Goal: Task Accomplishment & Management: Manage account settings

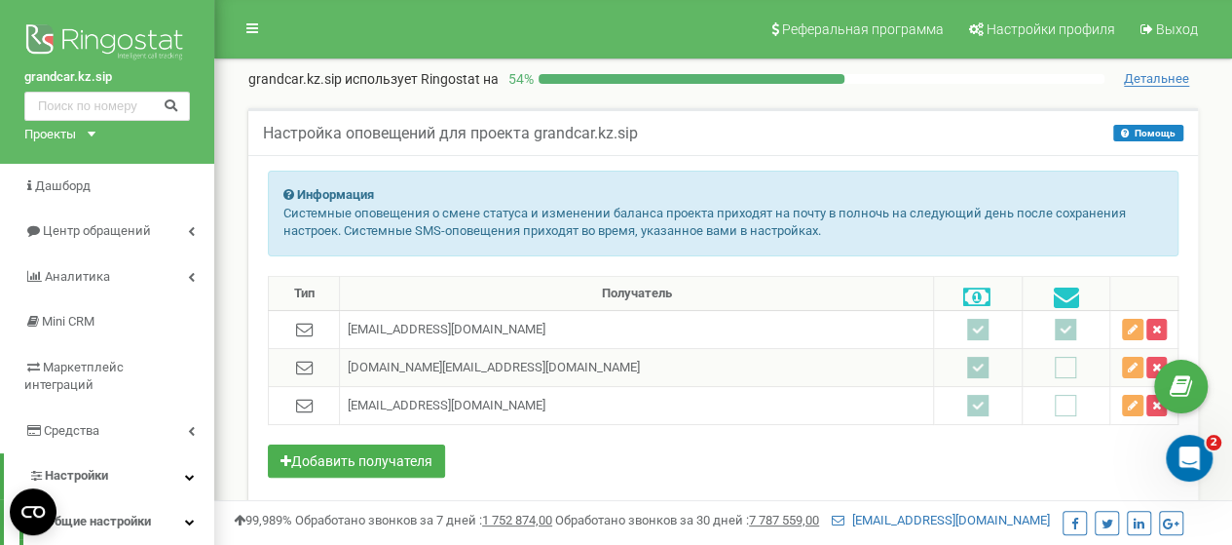
click at [967, 363] on ins at bounding box center [977, 367] width 21 height 21
click at [967, 370] on ins at bounding box center [977, 367] width 21 height 21
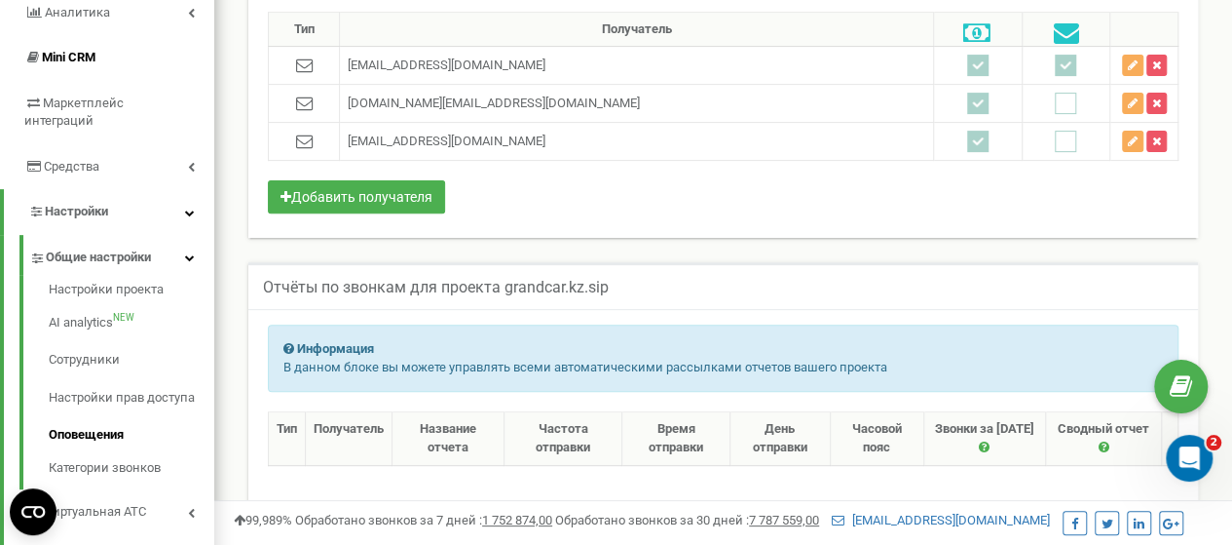
scroll to position [292, 0]
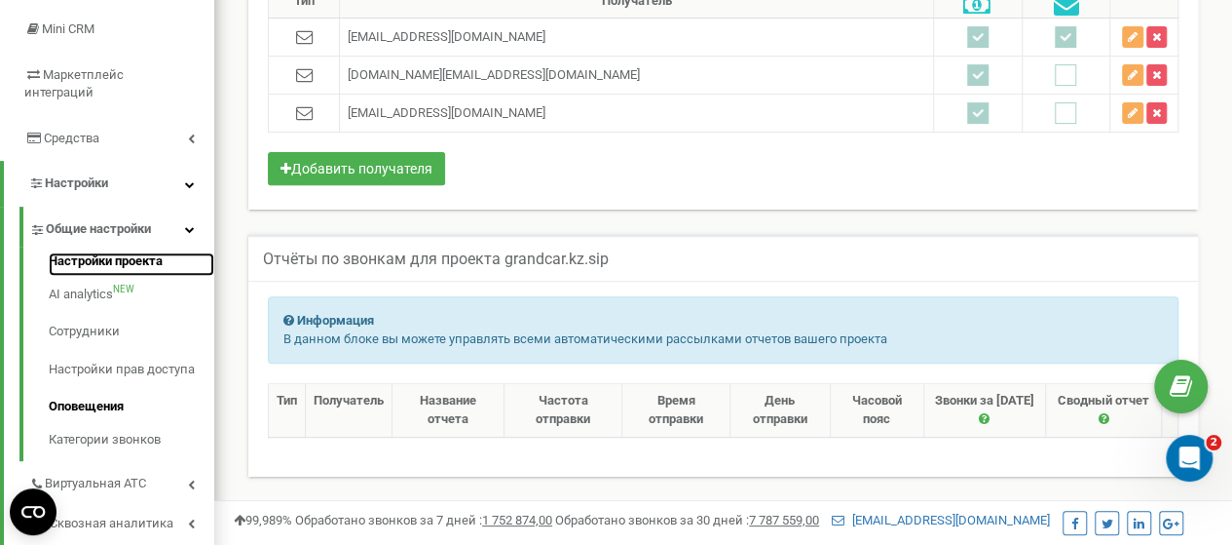
click at [85, 252] on link "Настройки проекта" at bounding box center [132, 263] width 166 height 23
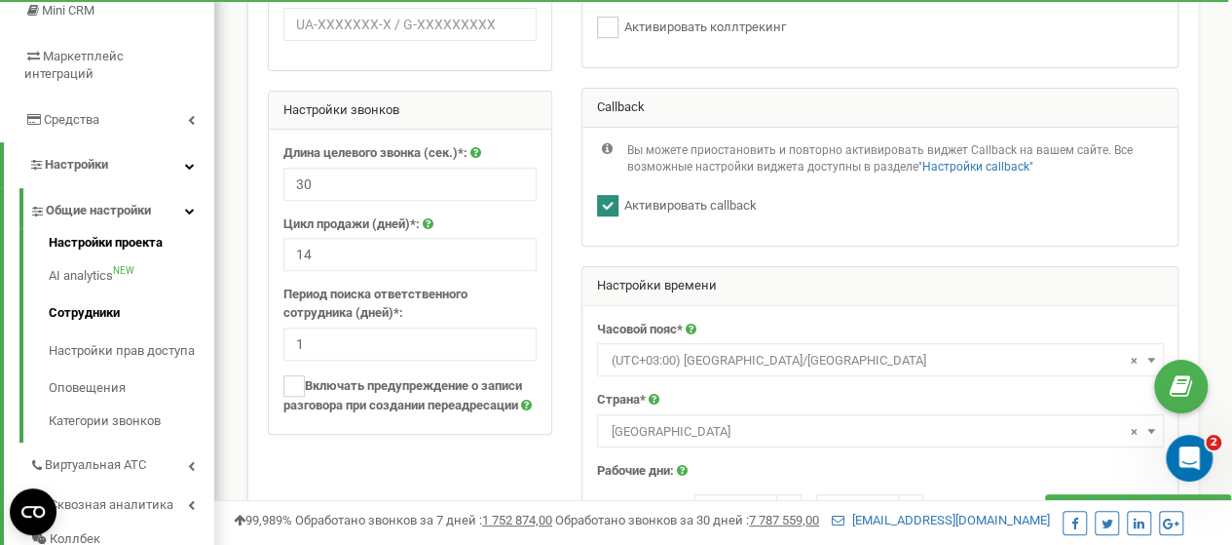
scroll to position [382, 0]
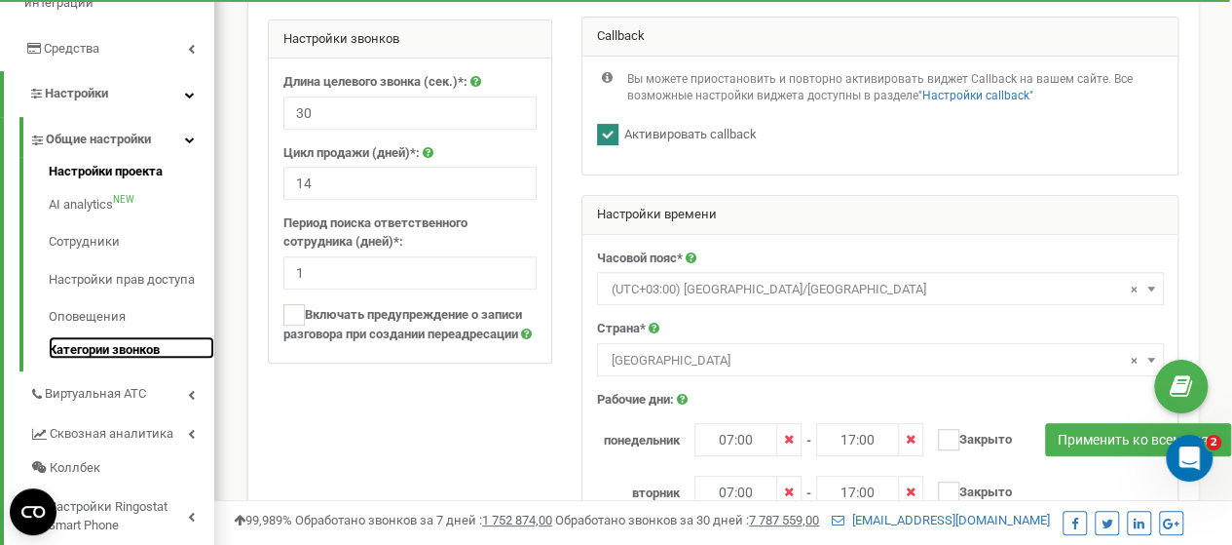
click at [99, 336] on link "Категории звонков" at bounding box center [132, 347] width 166 height 23
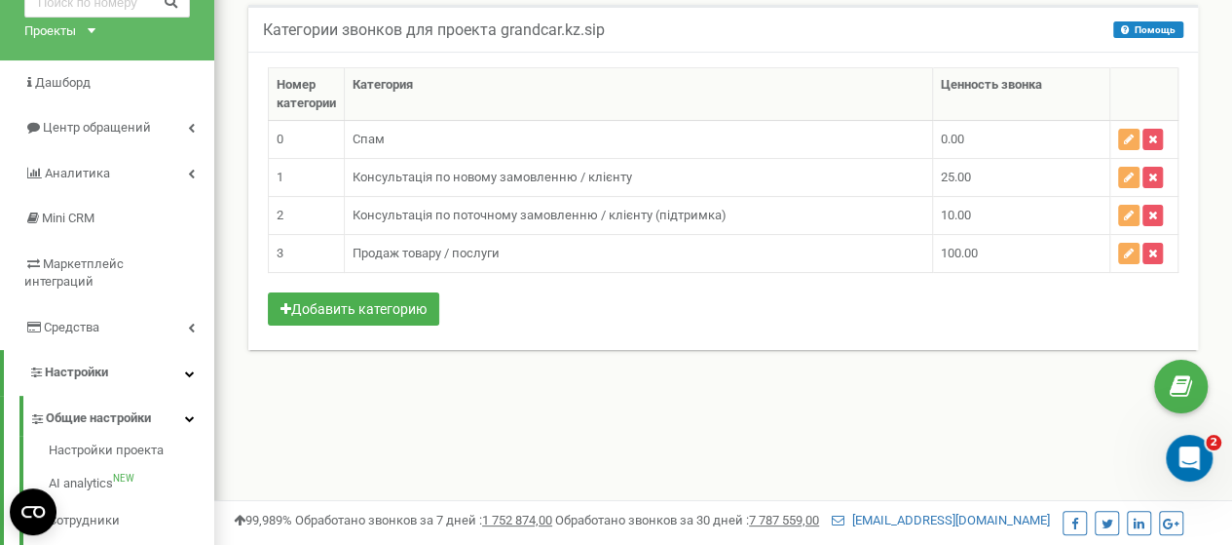
scroll to position [97, 0]
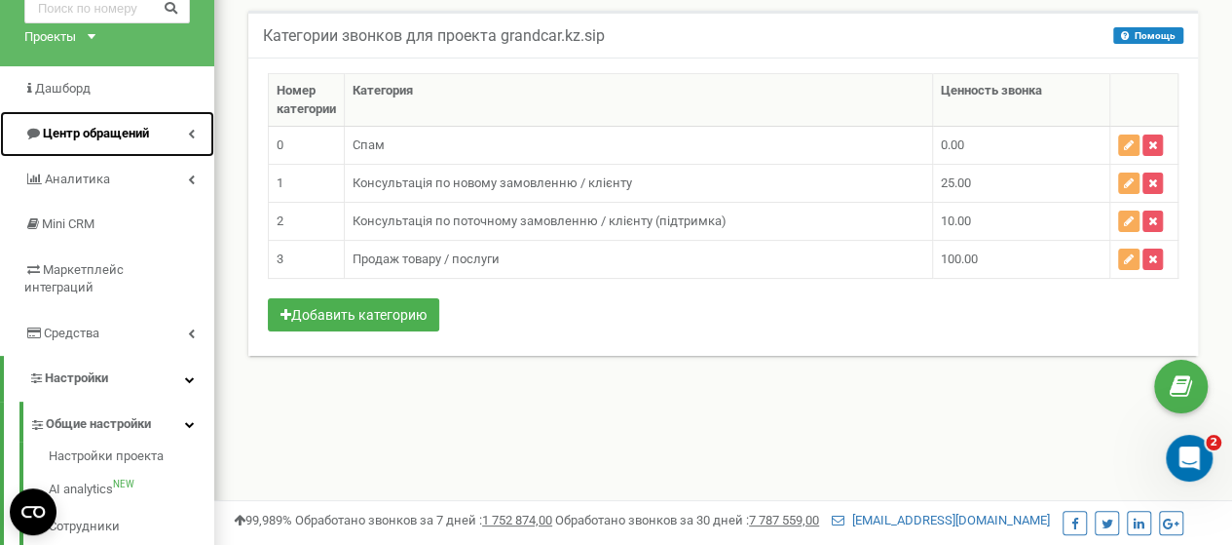
click at [103, 129] on span "Центр обращений" at bounding box center [96, 133] width 106 height 15
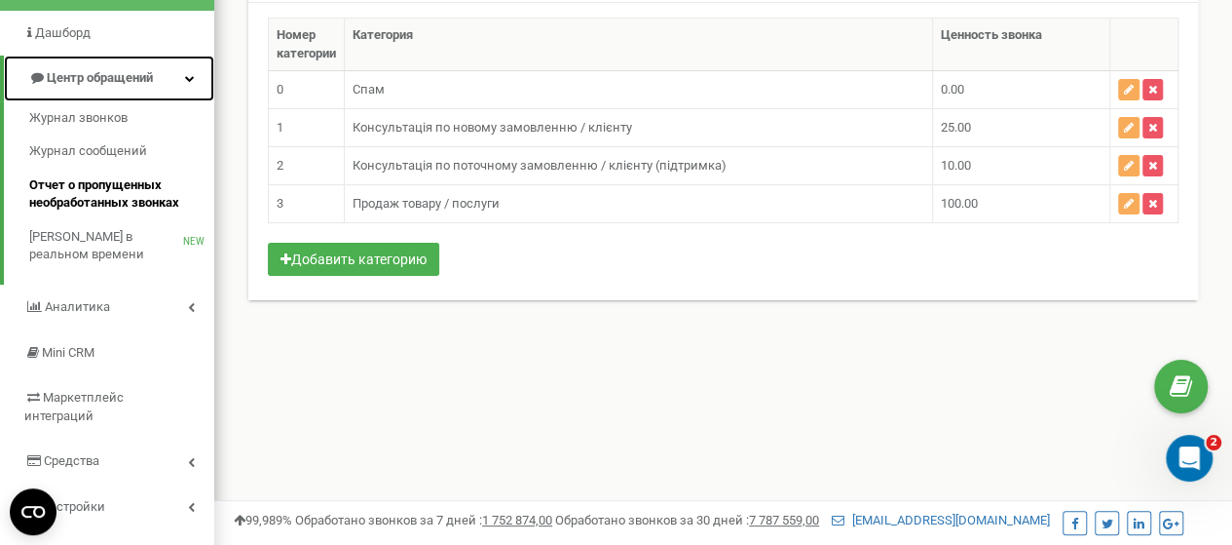
scroll to position [195, 0]
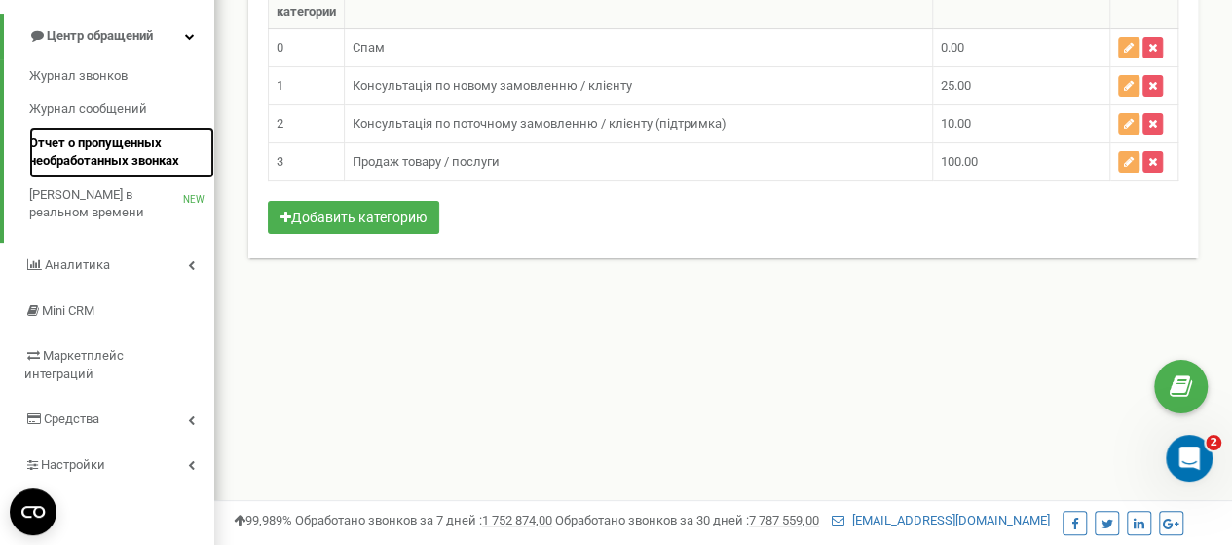
click at [73, 154] on span "Отчет о пропущенных необработанных звонках" at bounding box center [116, 152] width 175 height 36
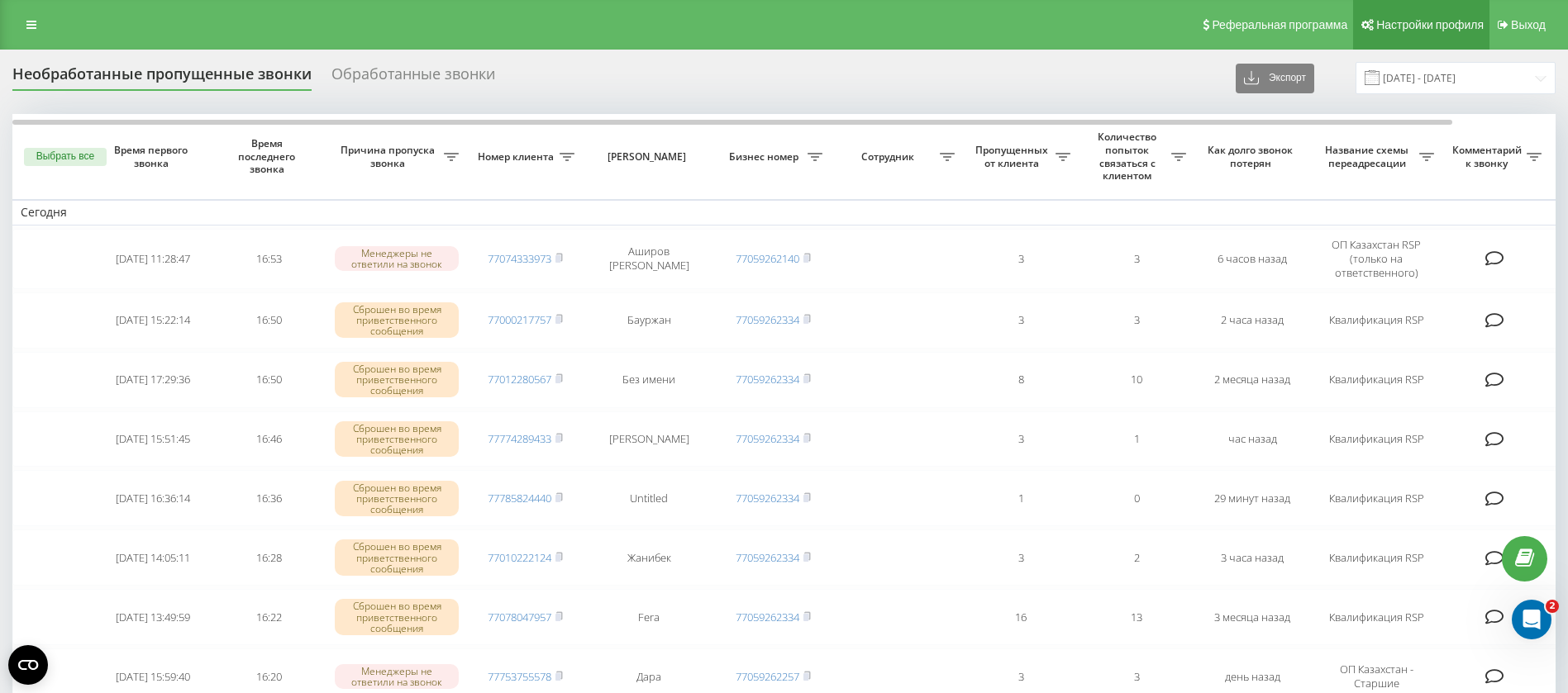
click at [1426, 26] on span "Настройки профиля" at bounding box center [1430, 25] width 108 height 14
click at [16, 24] on link at bounding box center [31, 25] width 30 height 23
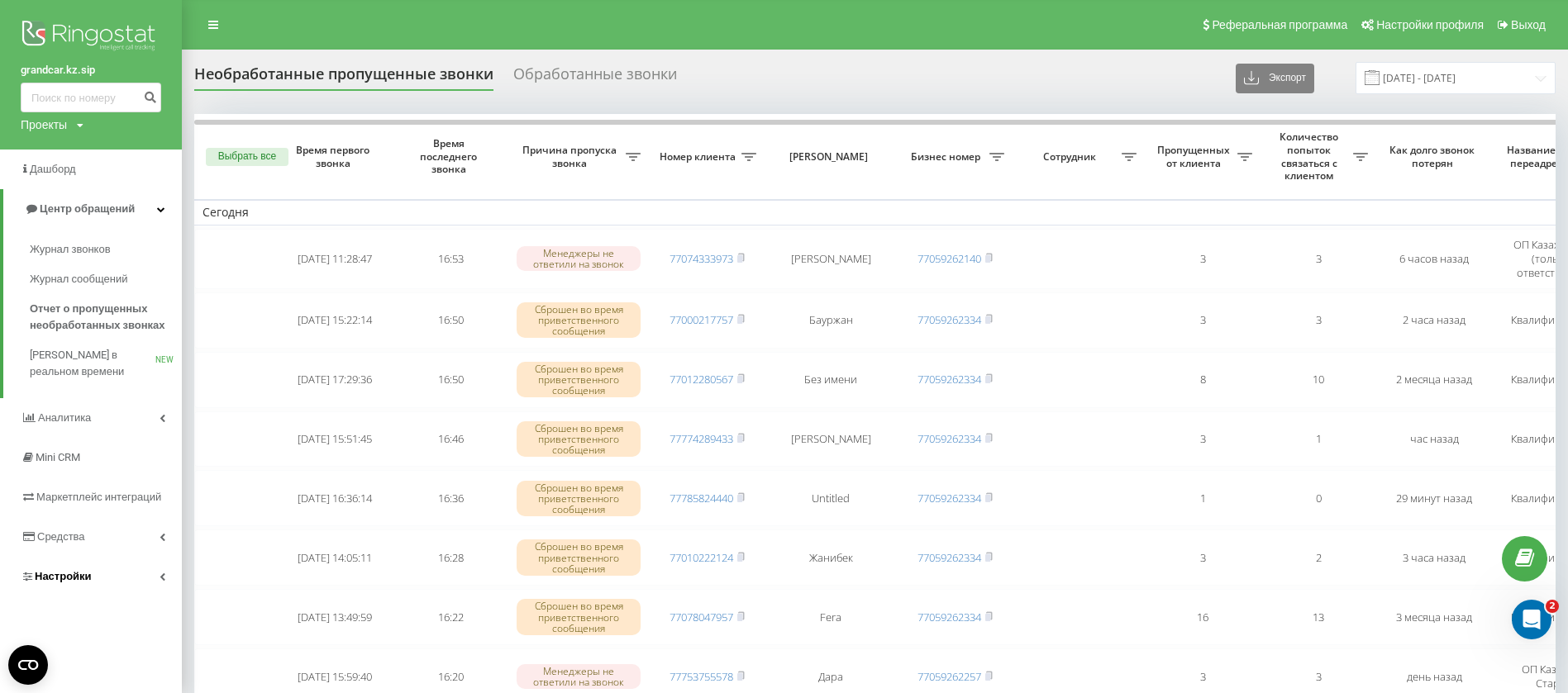
click at [77, 572] on span "Настройки" at bounding box center [63, 576] width 57 height 13
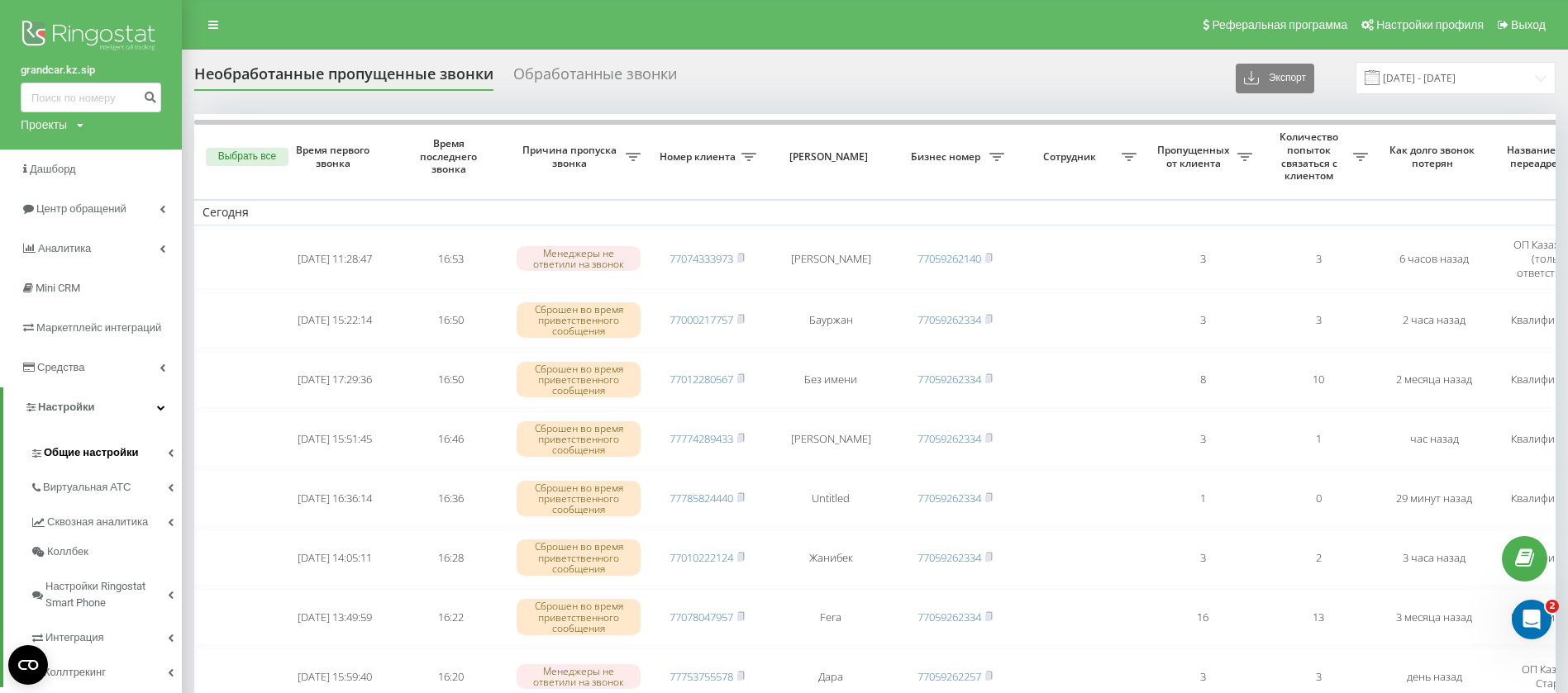
scroll to position [124, 0]
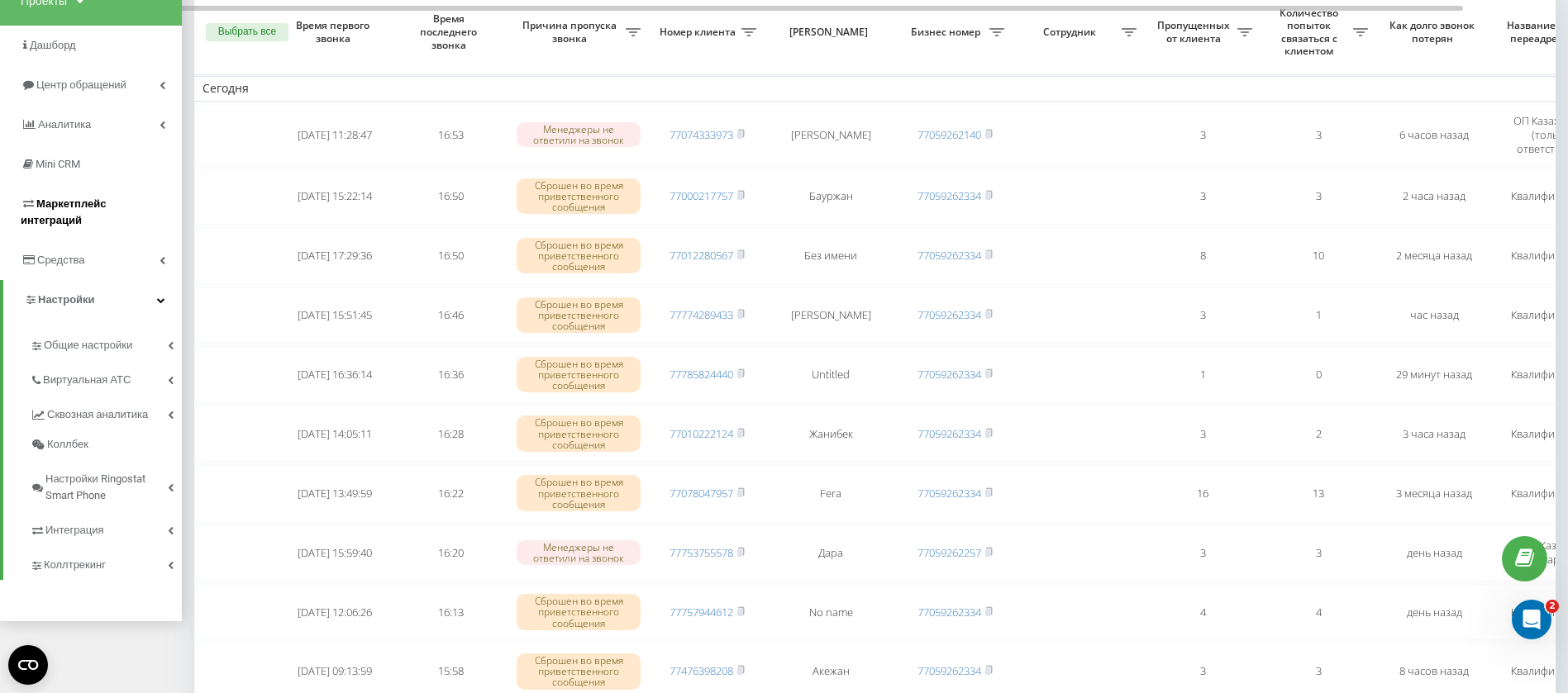
click at [82, 207] on span "Маркетплейс интеграций" at bounding box center [63, 212] width 85 height 29
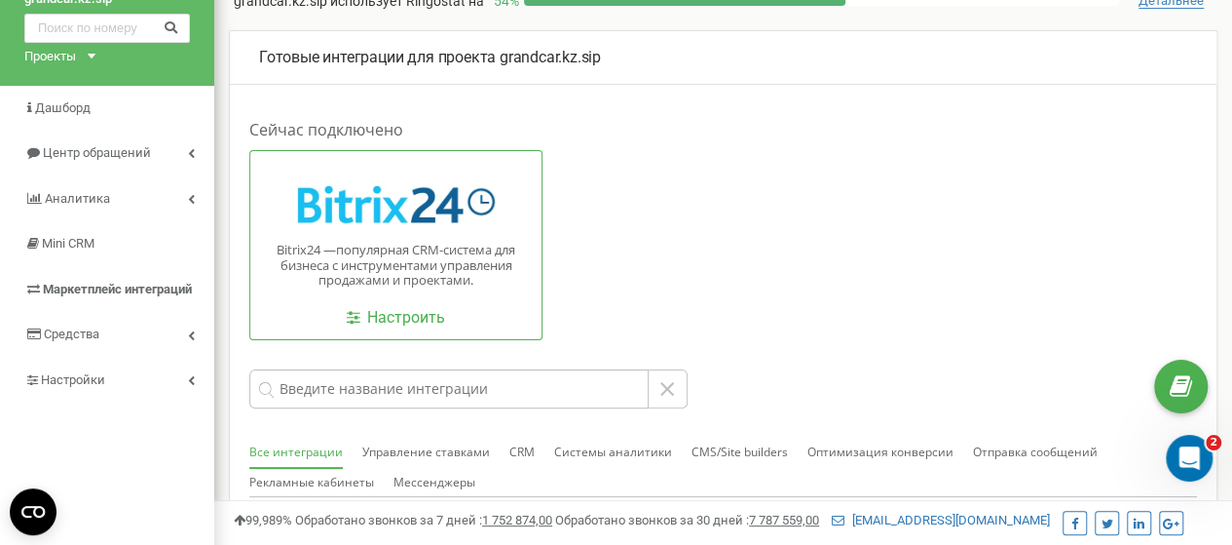
scroll to position [195, 0]
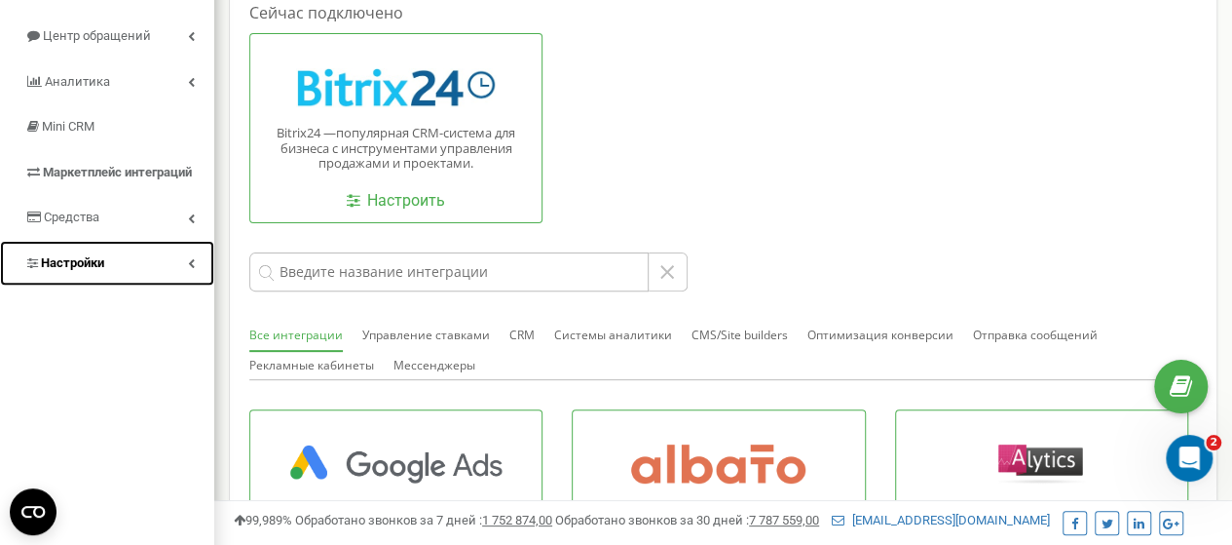
click at [128, 256] on link "Настройки" at bounding box center [107, 264] width 214 height 46
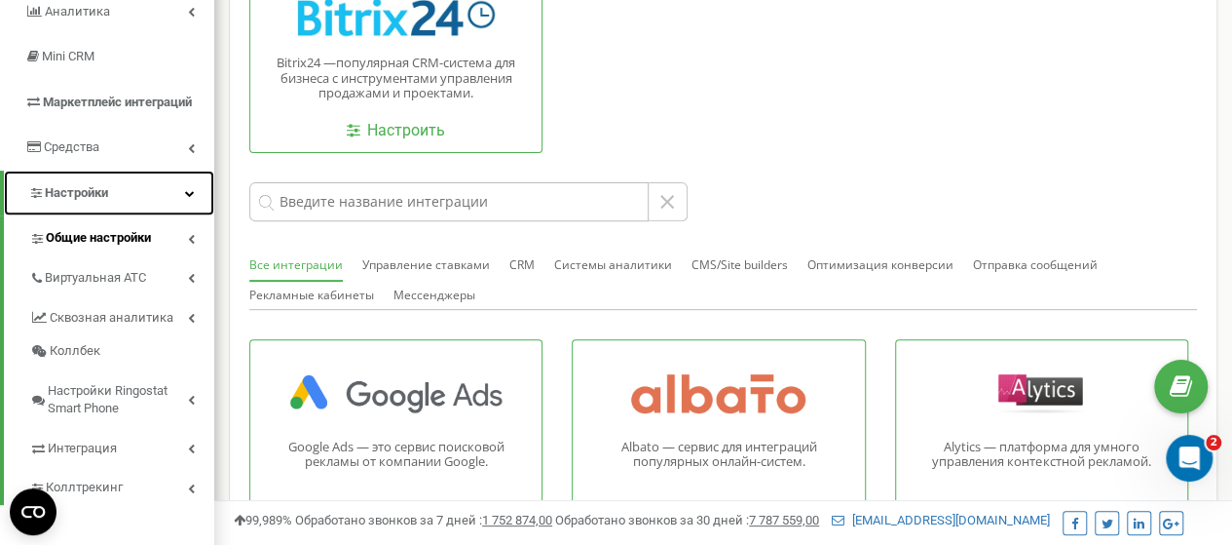
scroll to position [292, 0]
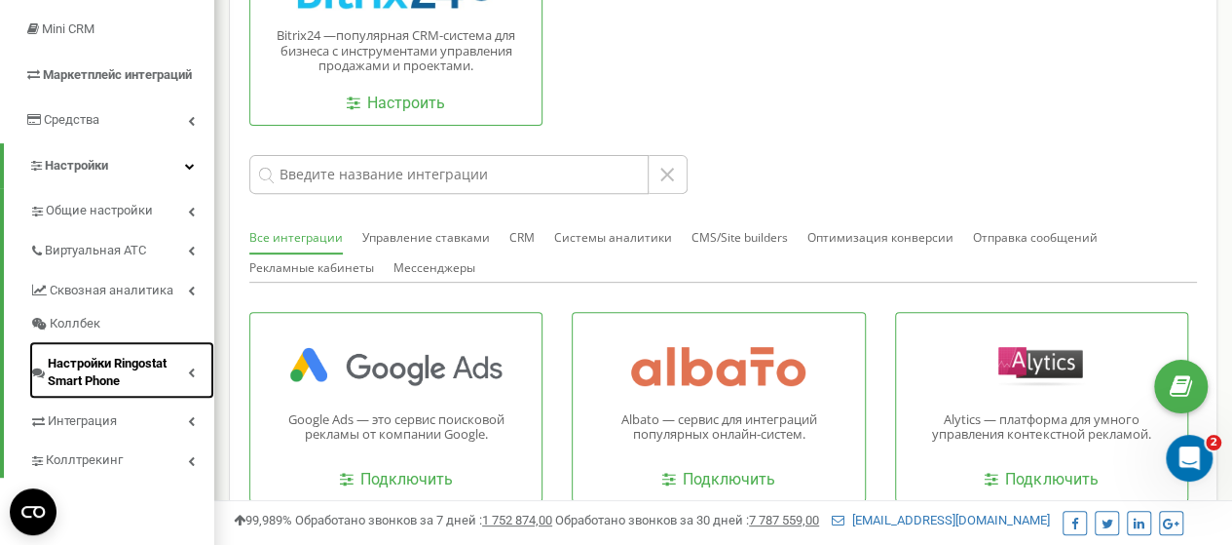
click at [113, 363] on span "Настройки Ringostat Smart Phone" at bounding box center [118, 373] width 140 height 36
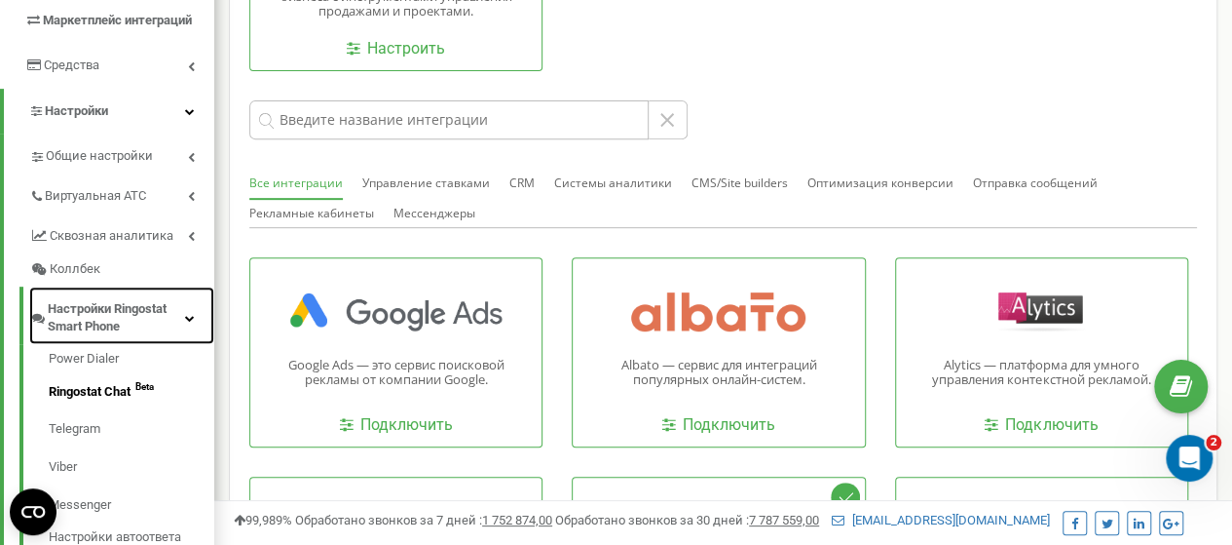
scroll to position [390, 0]
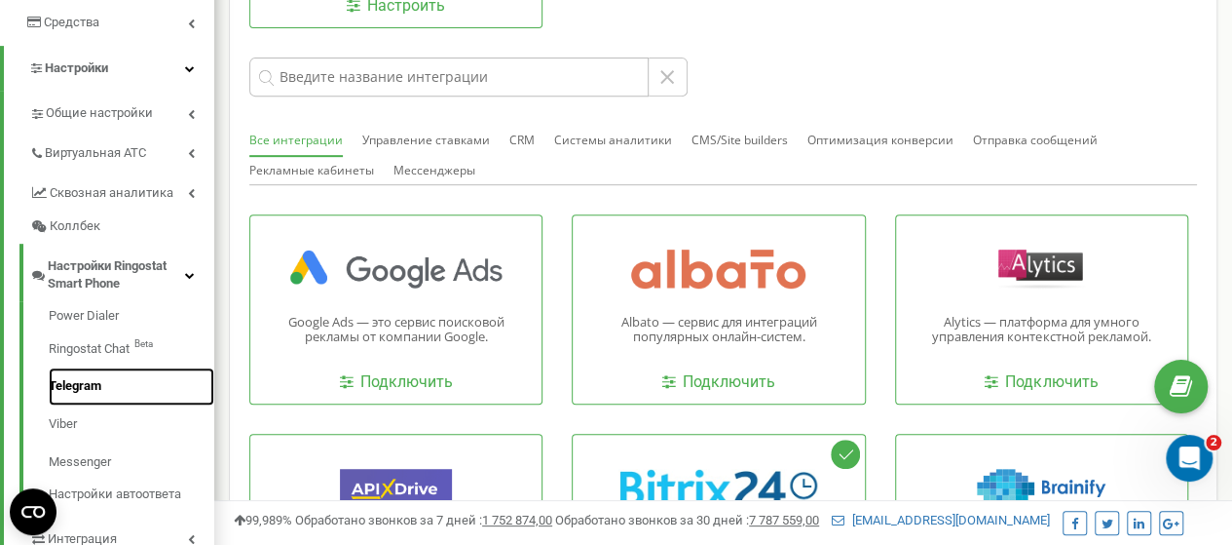
click at [74, 385] on link "Telegram" at bounding box center [132, 386] width 166 height 38
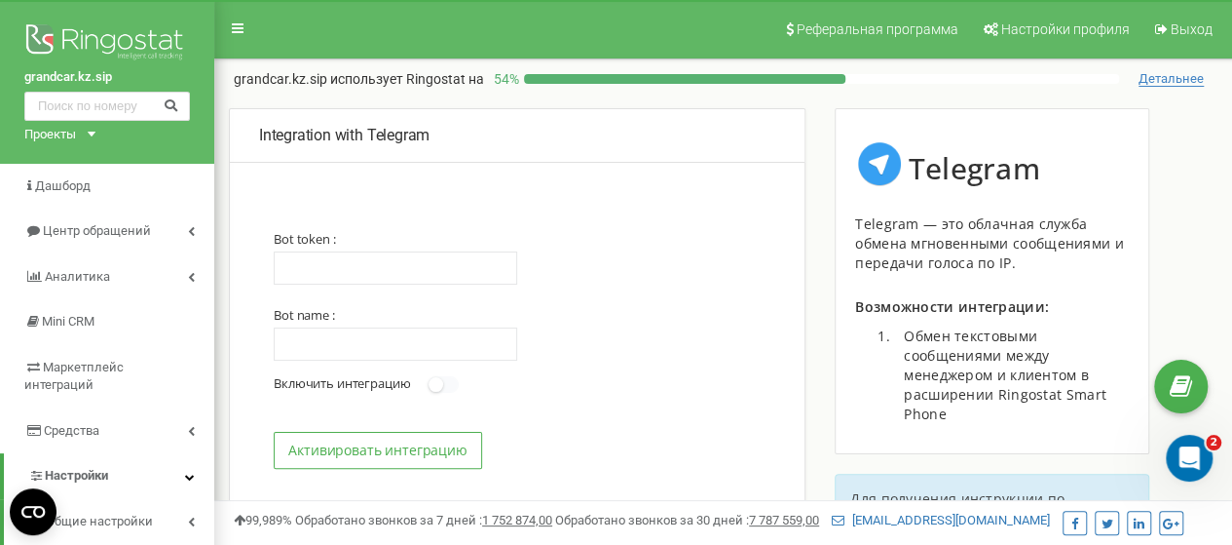
click at [1174, 83] on span "Детальнее" at bounding box center [1171, 79] width 65 height 16
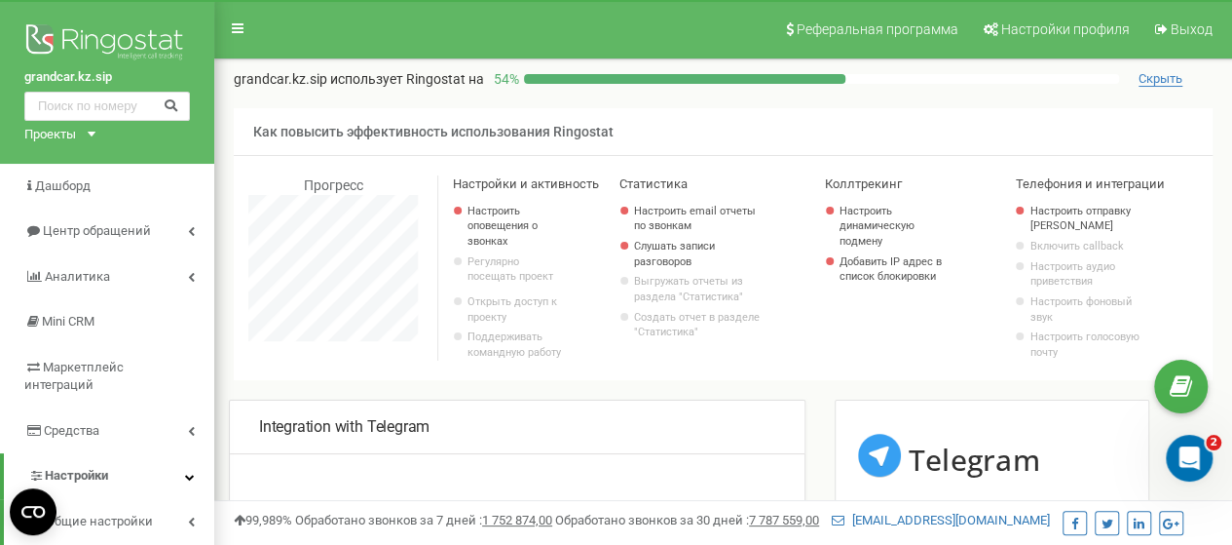
scroll to position [1169, 1017]
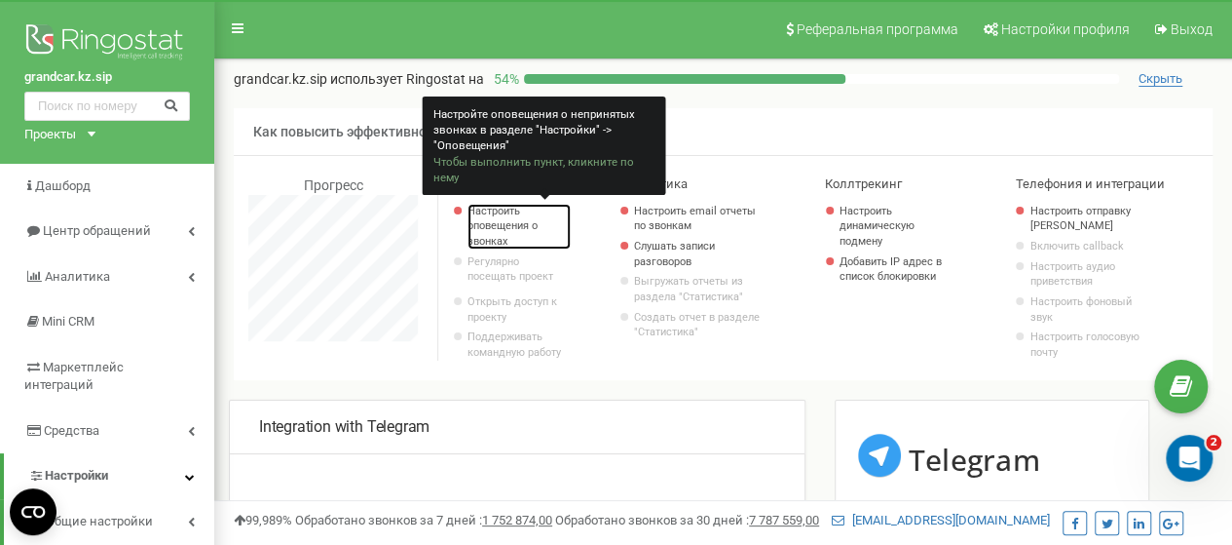
click at [505, 224] on link "Настроить оповещения о звонках" at bounding box center [519, 227] width 103 height 46
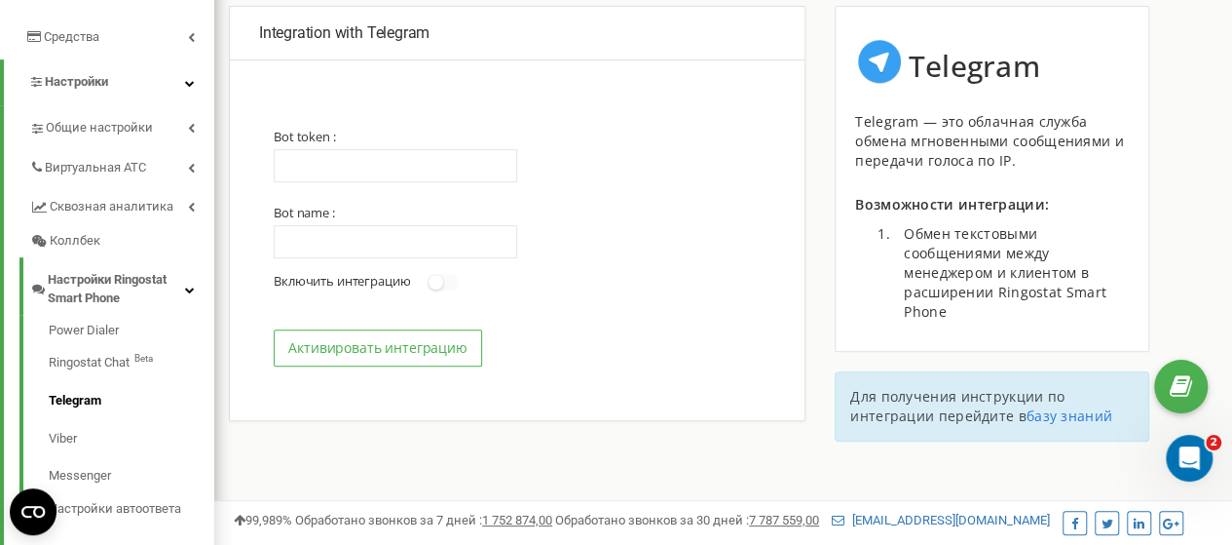
scroll to position [390, 0]
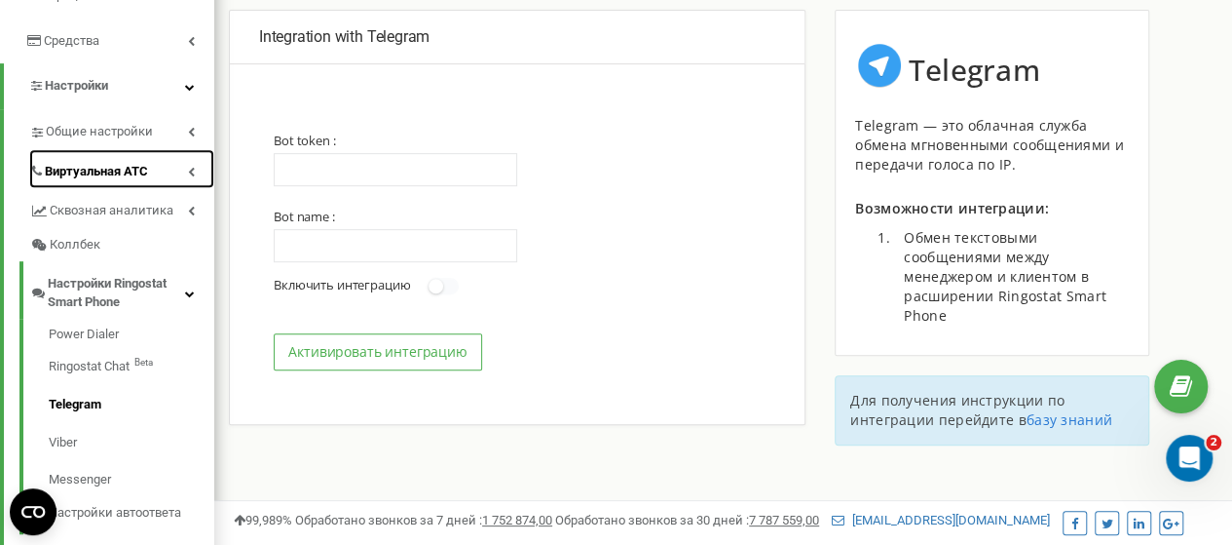
click at [126, 163] on span "Виртуальная АТС" at bounding box center [96, 172] width 103 height 19
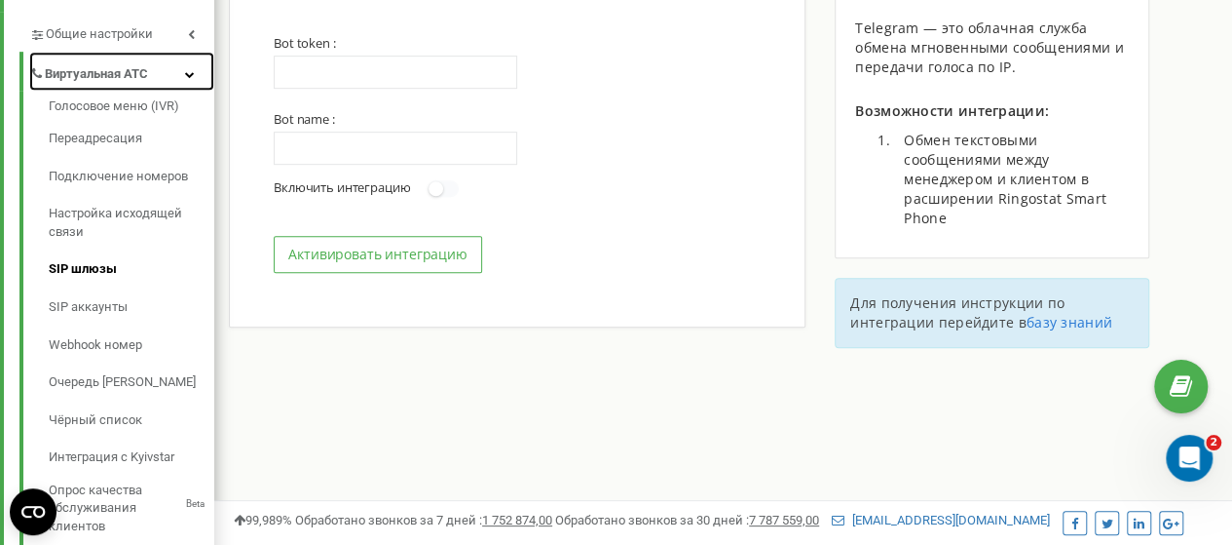
scroll to position [585, 0]
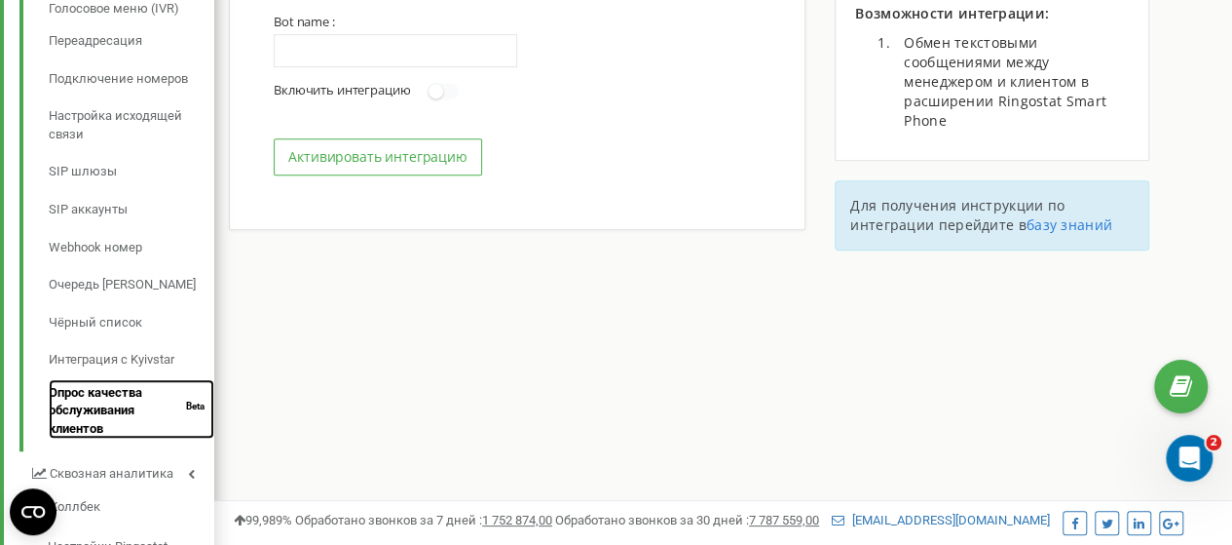
click at [82, 387] on link "Опрос качества обслуживания клиентов Beta" at bounding box center [132, 408] width 166 height 59
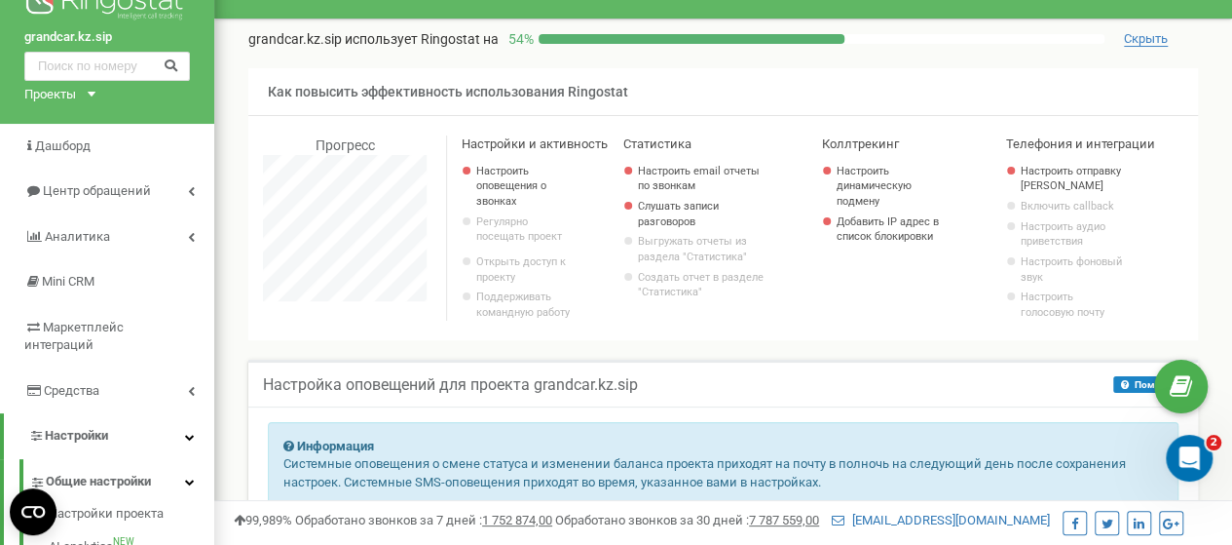
scroll to position [39, 0]
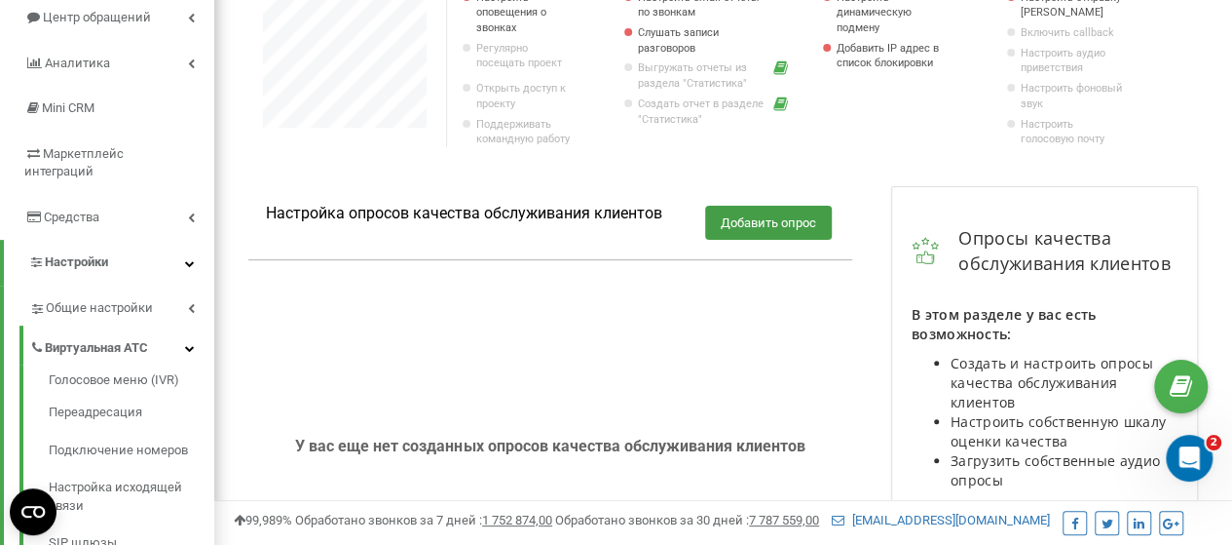
scroll to position [292, 0]
